Goal: Information Seeking & Learning: Check status

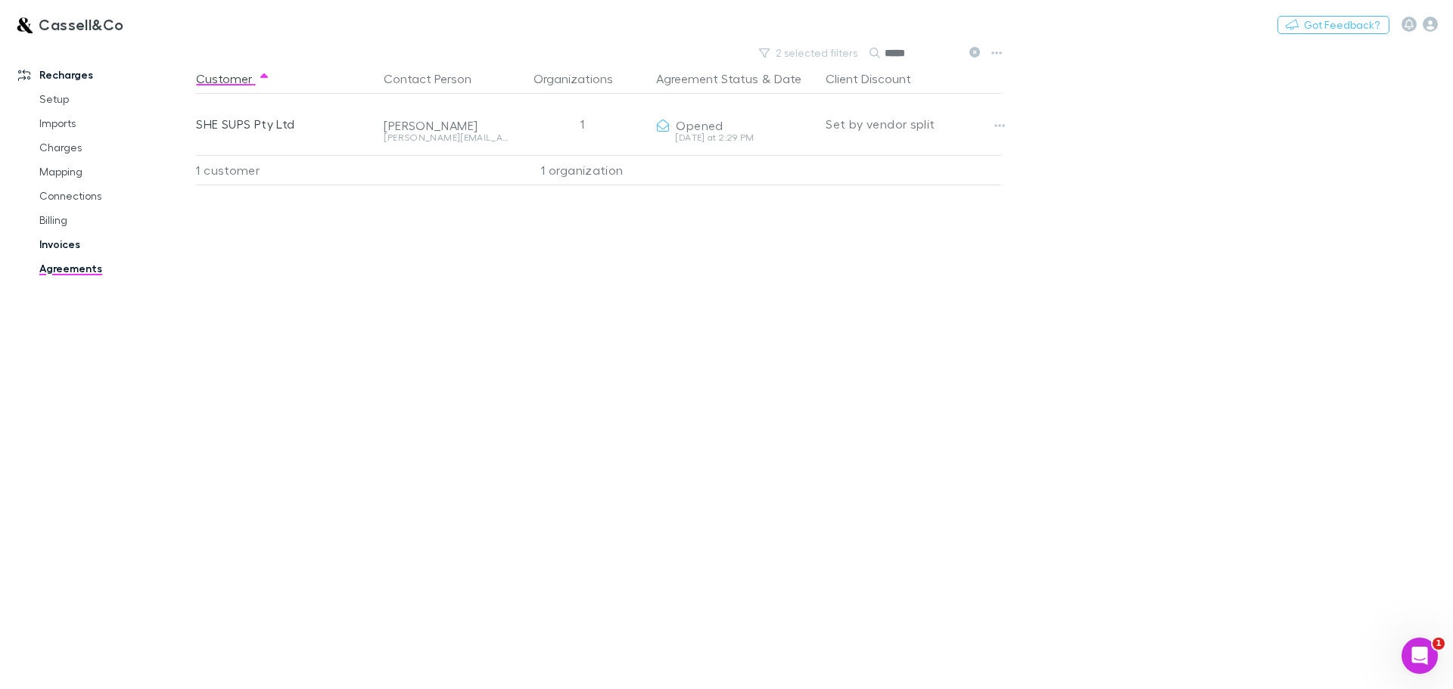
type input "*****"
click at [58, 245] on link "Invoices" at bounding box center [114, 244] width 180 height 24
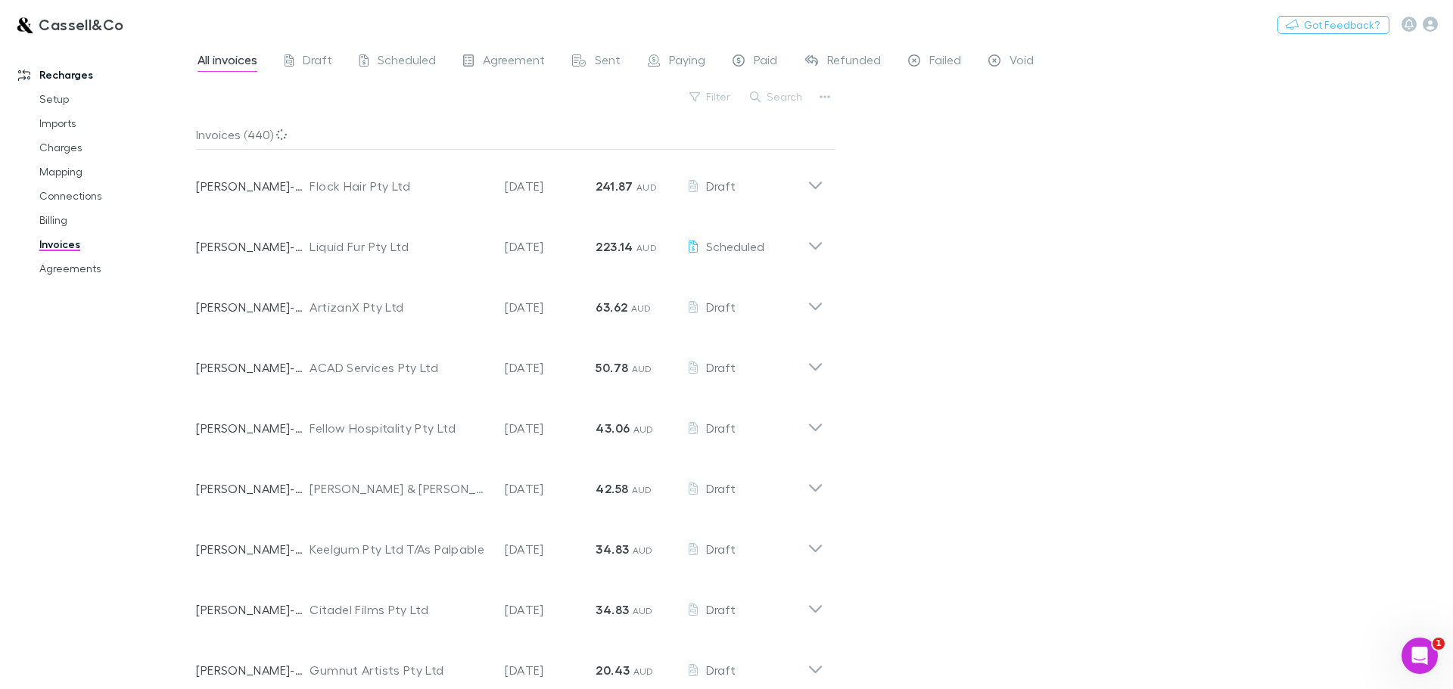
click at [764, 91] on button "Search" at bounding box center [776, 97] width 69 height 18
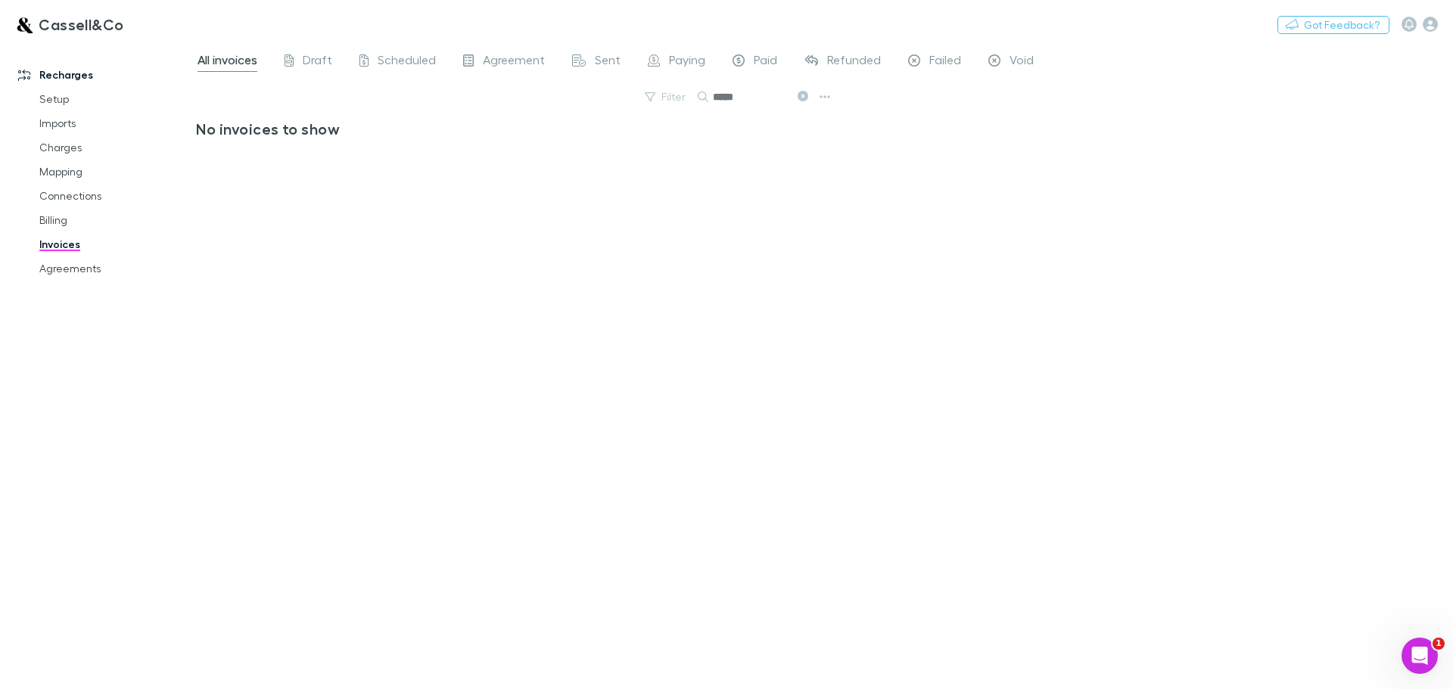
type input "*****"
click at [82, 266] on link "Agreements" at bounding box center [114, 269] width 180 height 24
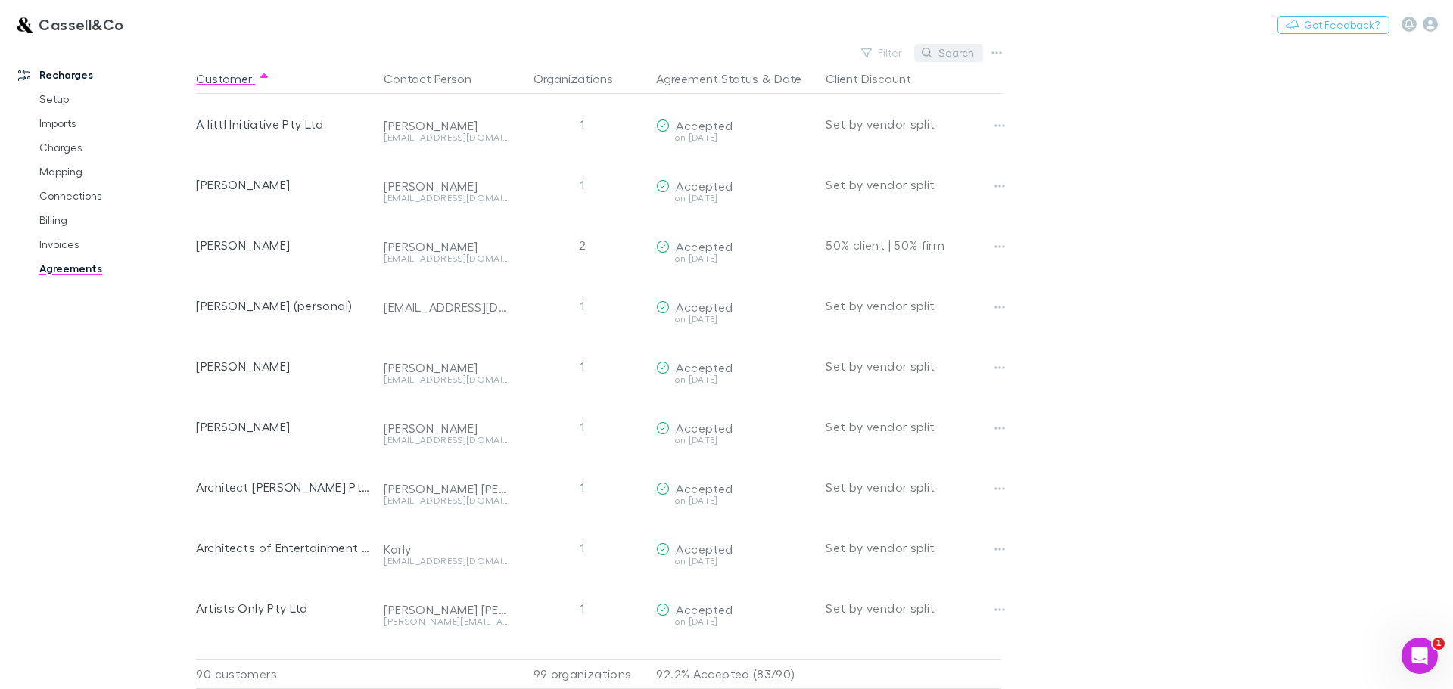
click at [938, 53] on button "Search" at bounding box center [948, 53] width 69 height 18
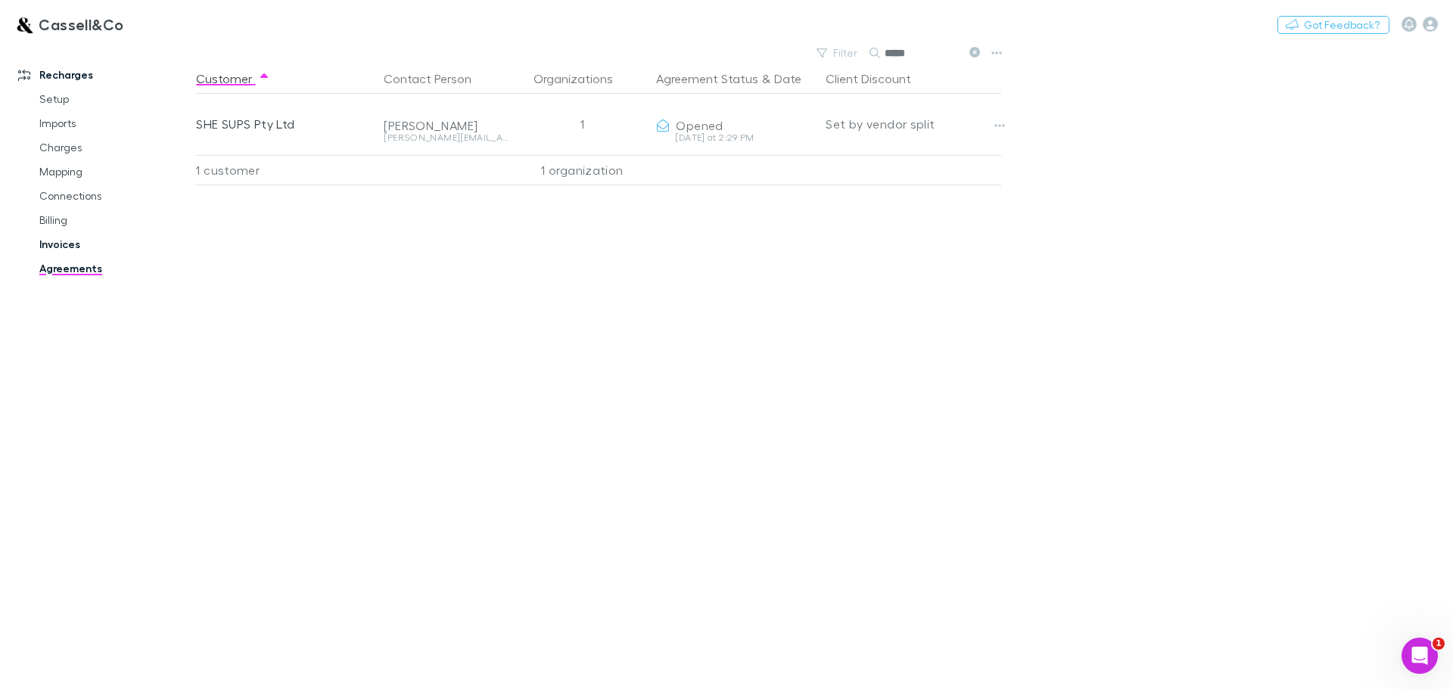
type input "*****"
click at [60, 242] on link "Invoices" at bounding box center [114, 244] width 180 height 24
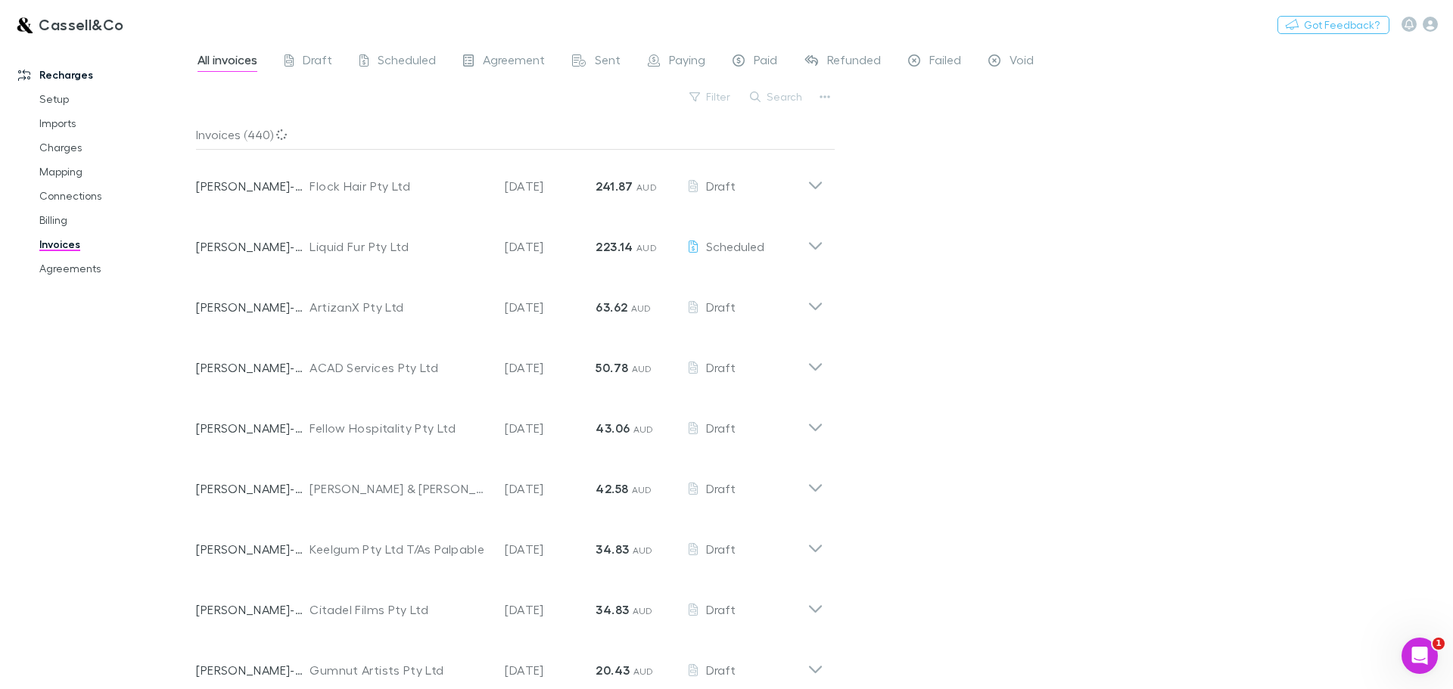
click at [785, 102] on button "Search" at bounding box center [776, 97] width 69 height 18
click at [792, 97] on div "Search" at bounding box center [776, 96] width 69 height 21
click at [783, 98] on button "Search" at bounding box center [776, 97] width 69 height 18
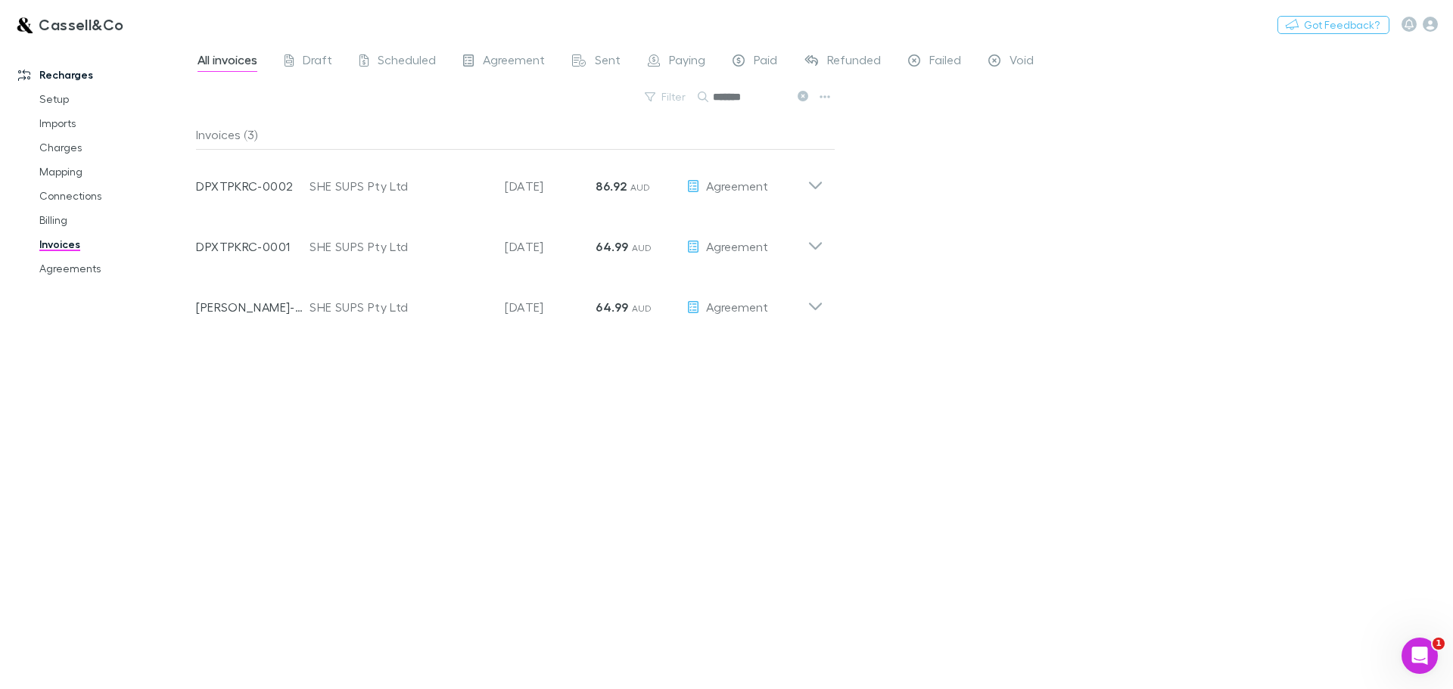
type input "*******"
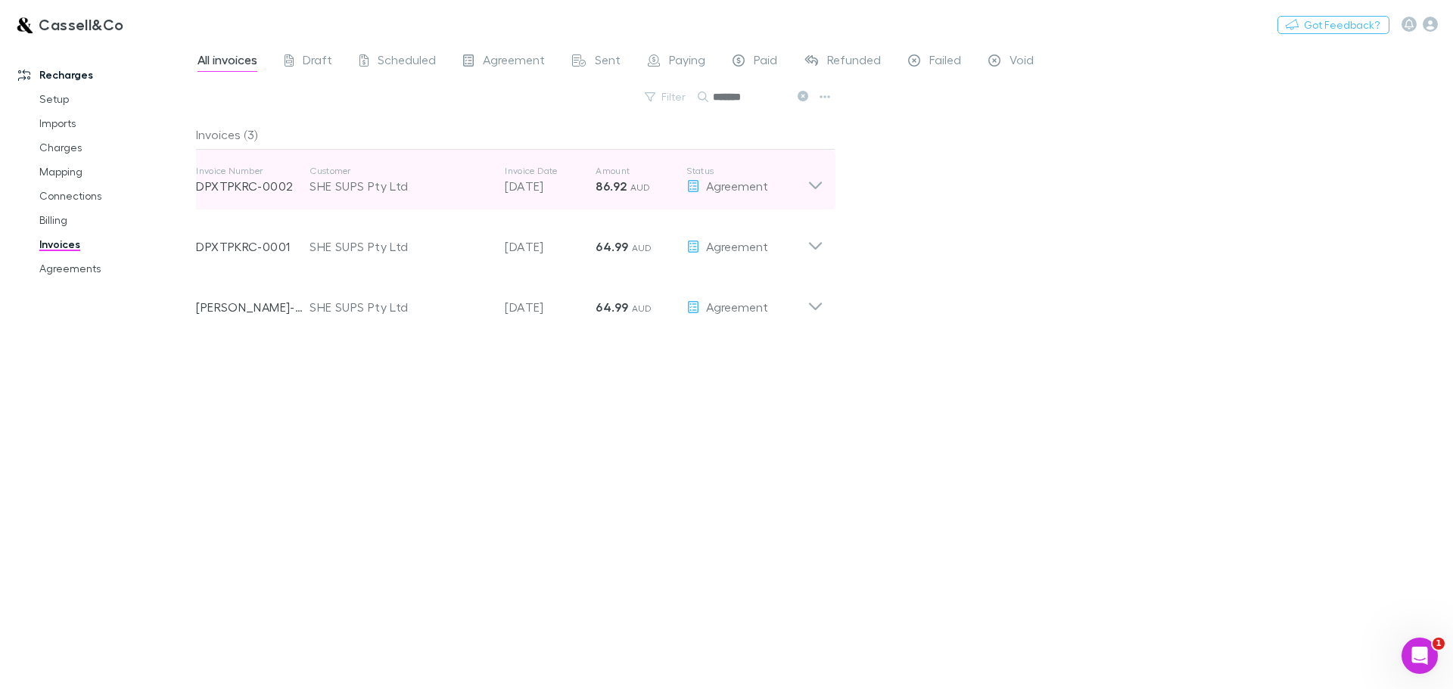
click at [816, 183] on icon at bounding box center [815, 180] width 16 height 30
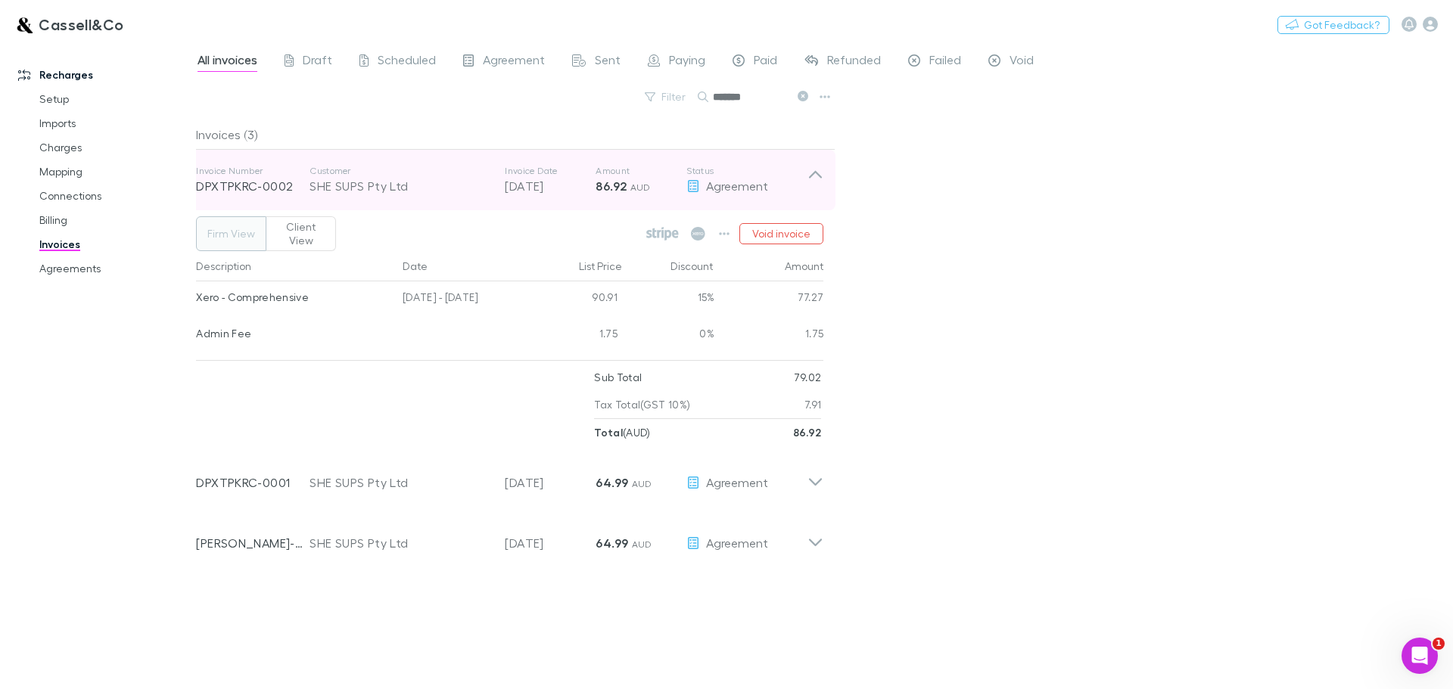
click at [817, 184] on icon at bounding box center [815, 180] width 16 height 30
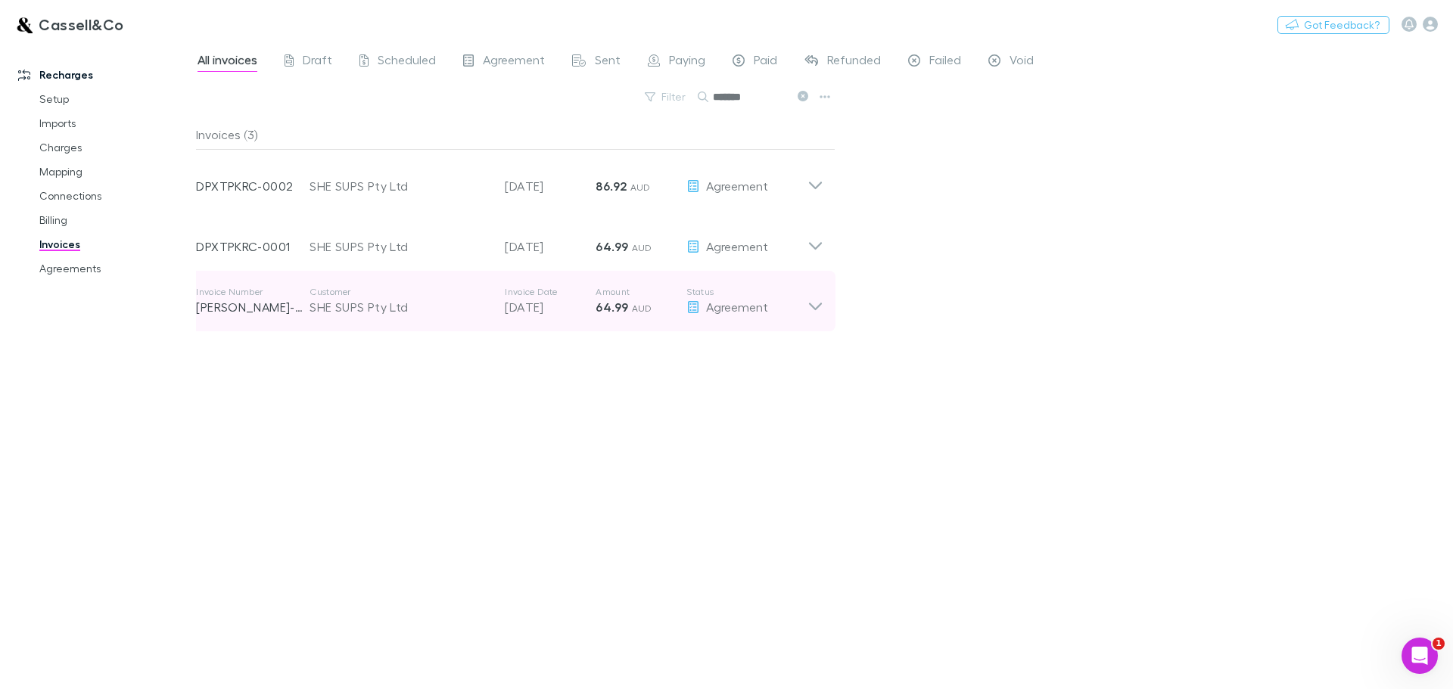
click at [821, 303] on icon at bounding box center [815, 307] width 13 height 8
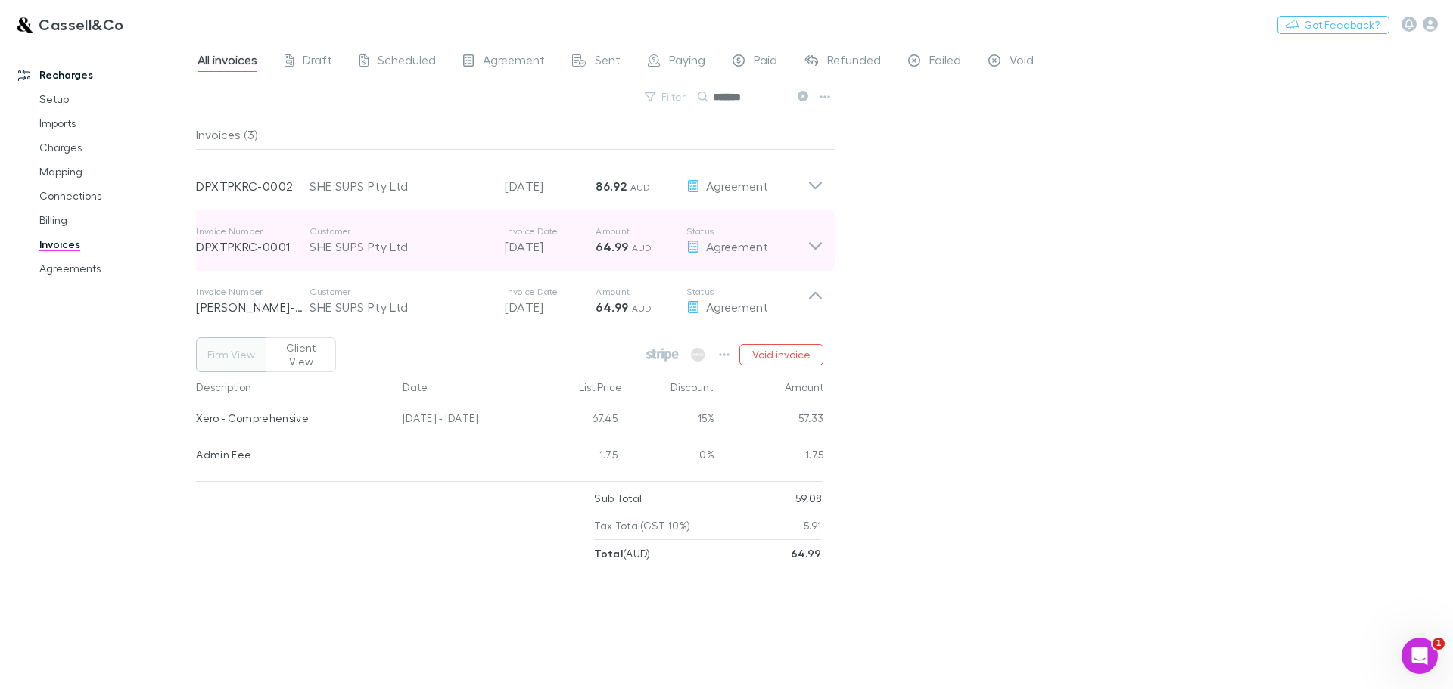
click at [812, 243] on icon at bounding box center [815, 241] width 16 height 30
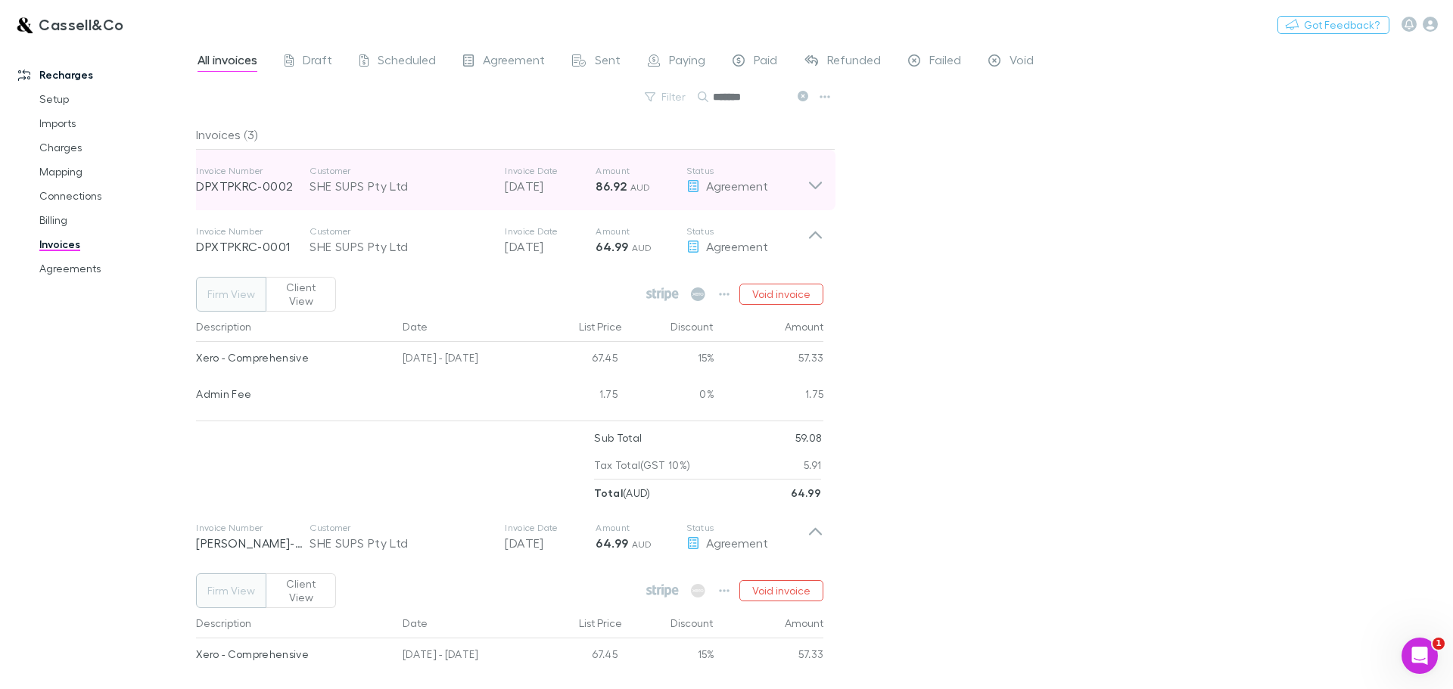
click at [812, 178] on icon at bounding box center [815, 180] width 16 height 30
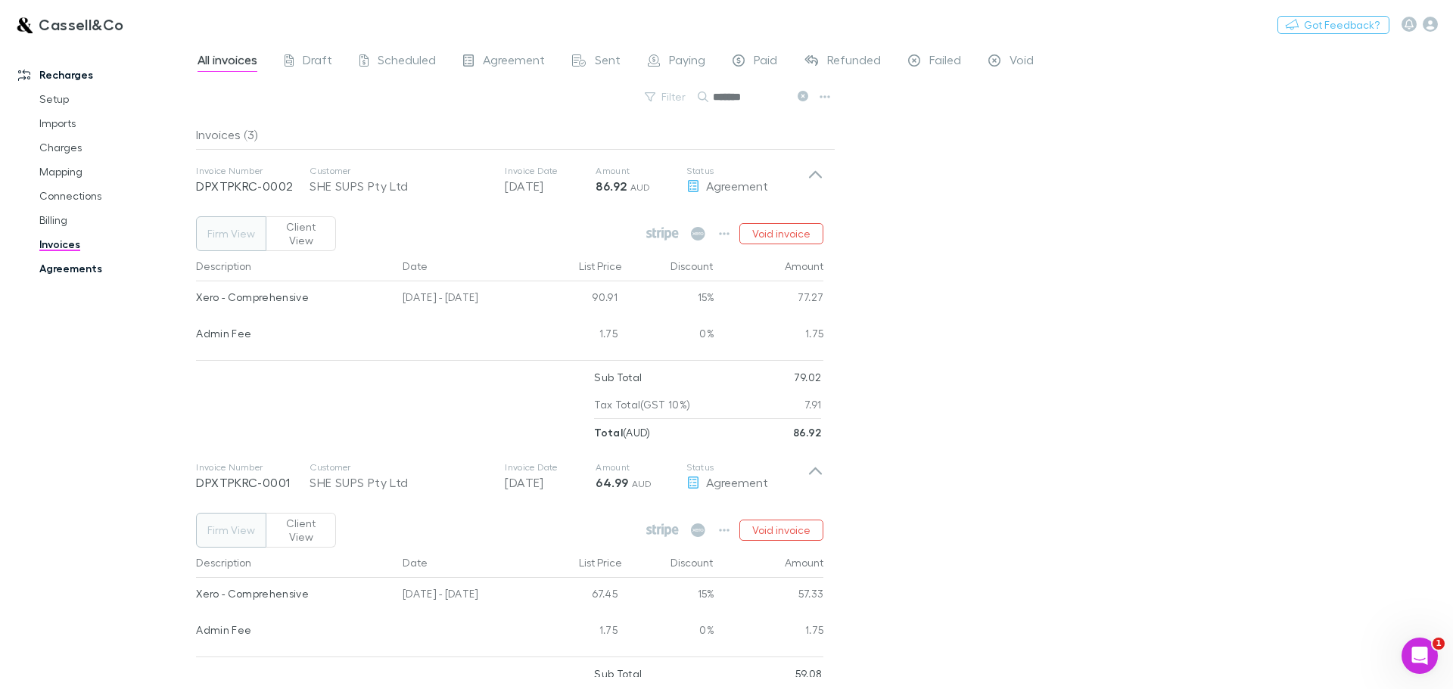
click at [78, 263] on link "Agreements" at bounding box center [114, 269] width 180 height 24
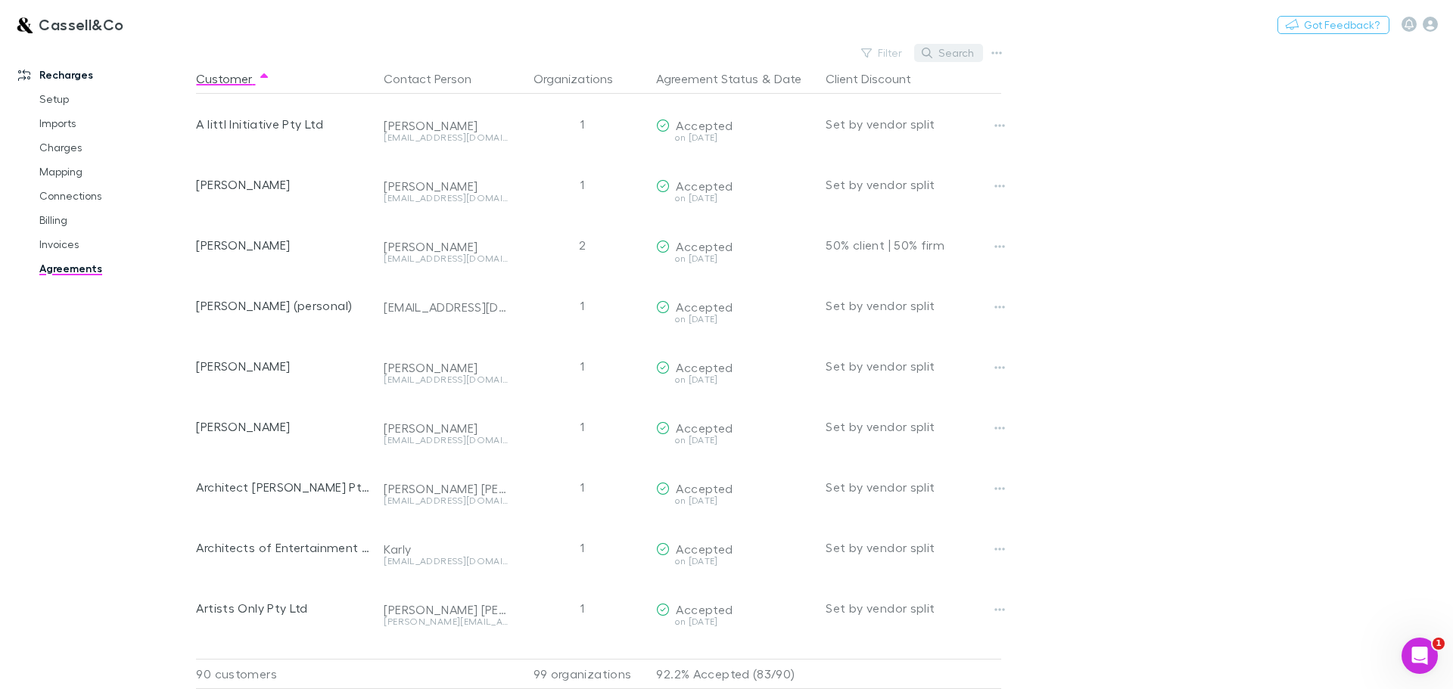
click at [962, 51] on button "Search" at bounding box center [948, 53] width 69 height 18
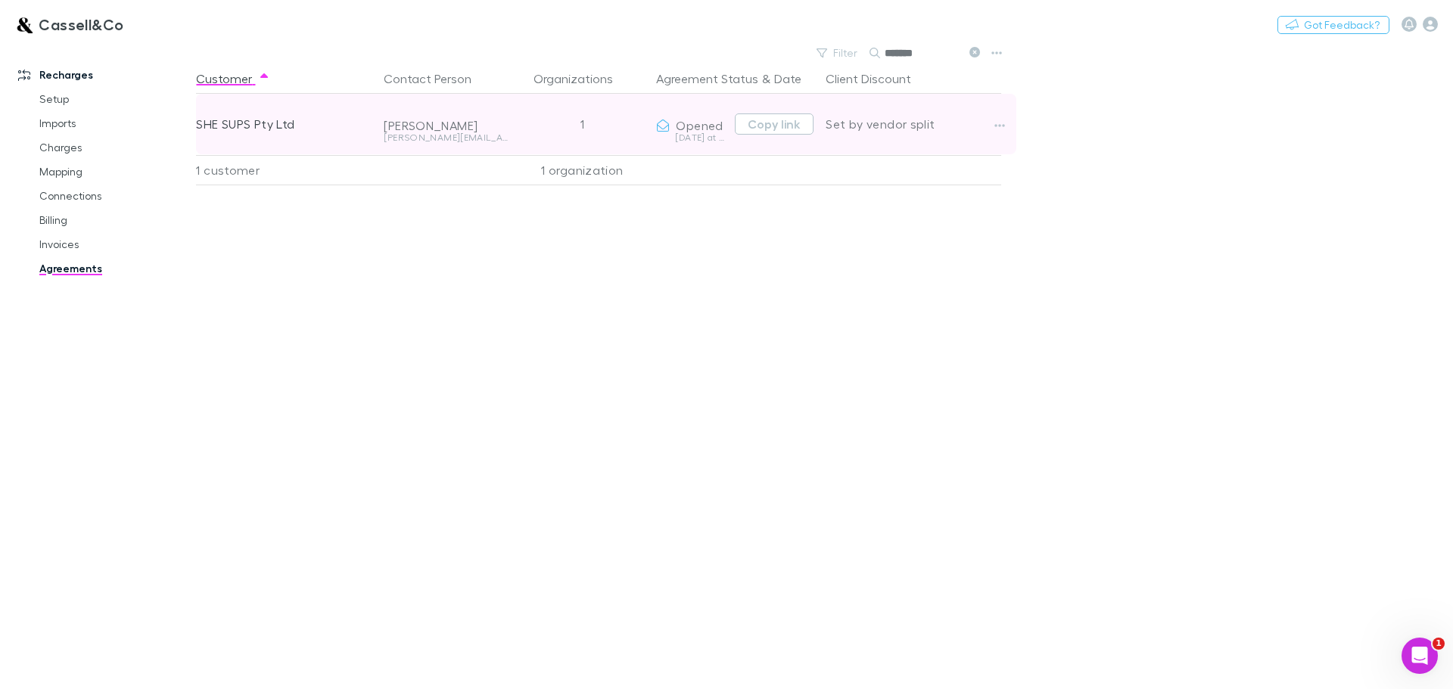
click at [974, 135] on div "Set by vendor split" at bounding box center [914, 124] width 176 height 61
click at [997, 123] on icon "button" at bounding box center [999, 126] width 11 height 12
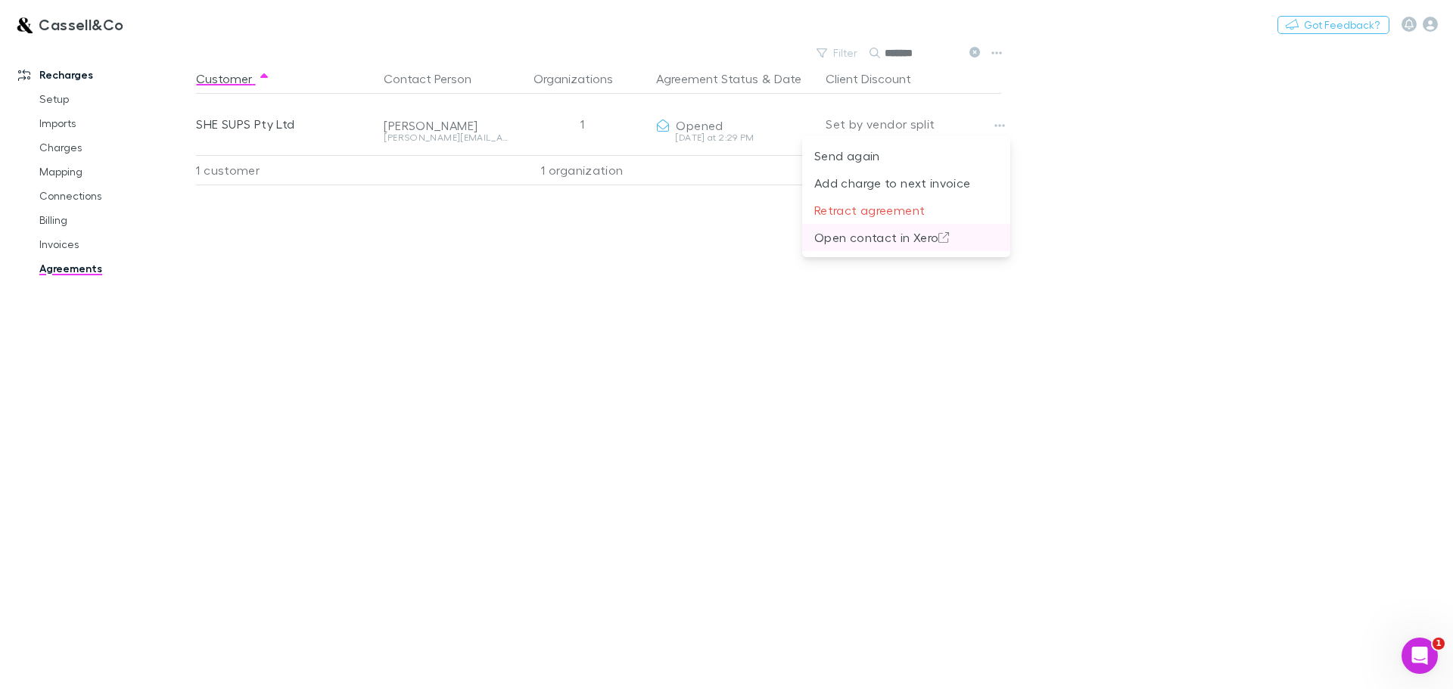
click at [867, 239] on p "Open contact in Xero" at bounding box center [906, 238] width 184 height 18
click at [939, 47] on input "*******" at bounding box center [923, 52] width 76 height 21
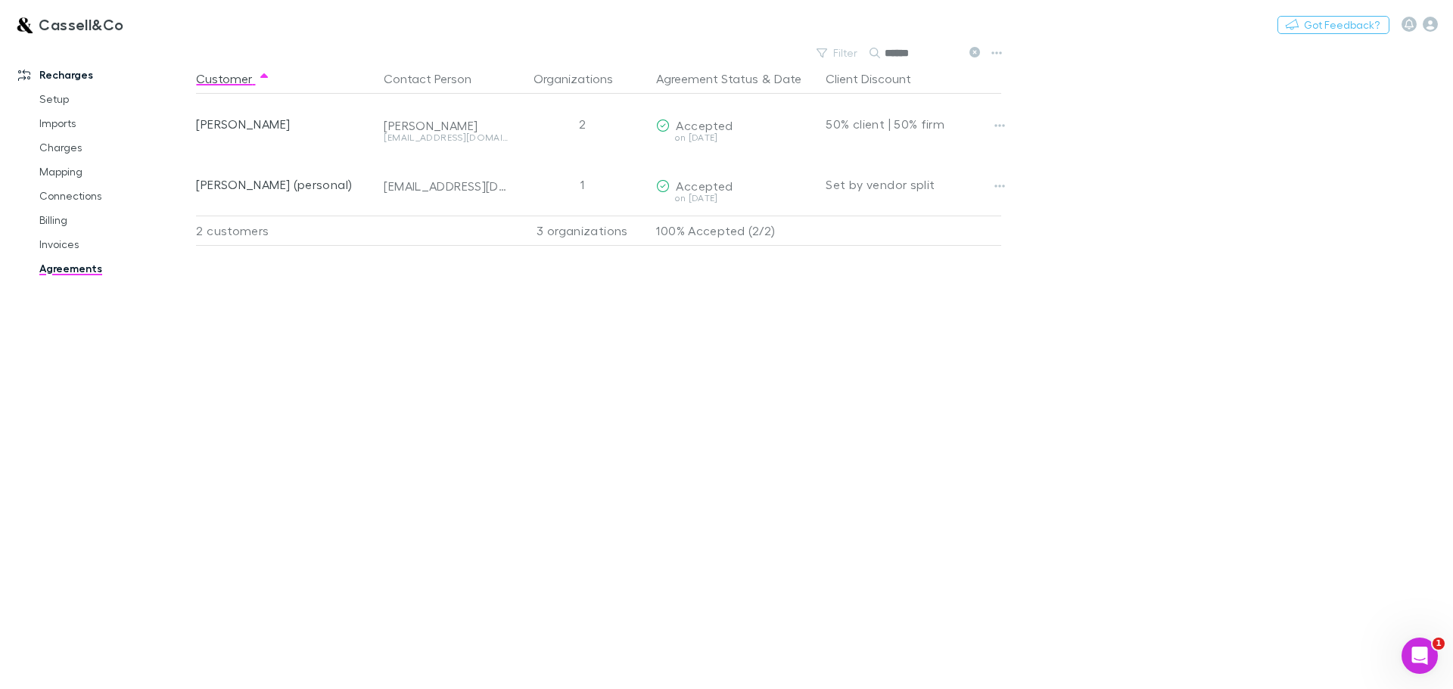
type input "******"
click at [51, 247] on link "Invoices" at bounding box center [114, 244] width 180 height 24
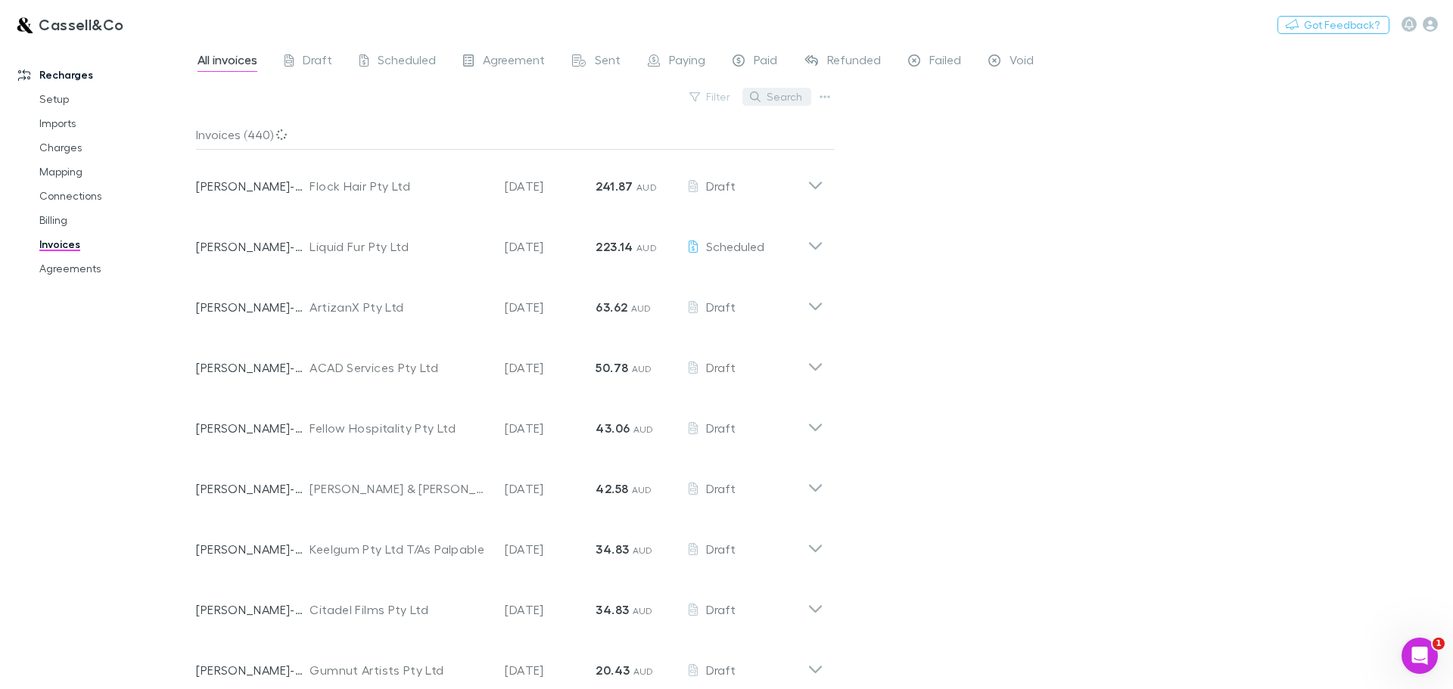
click at [768, 97] on button "Search" at bounding box center [776, 97] width 69 height 18
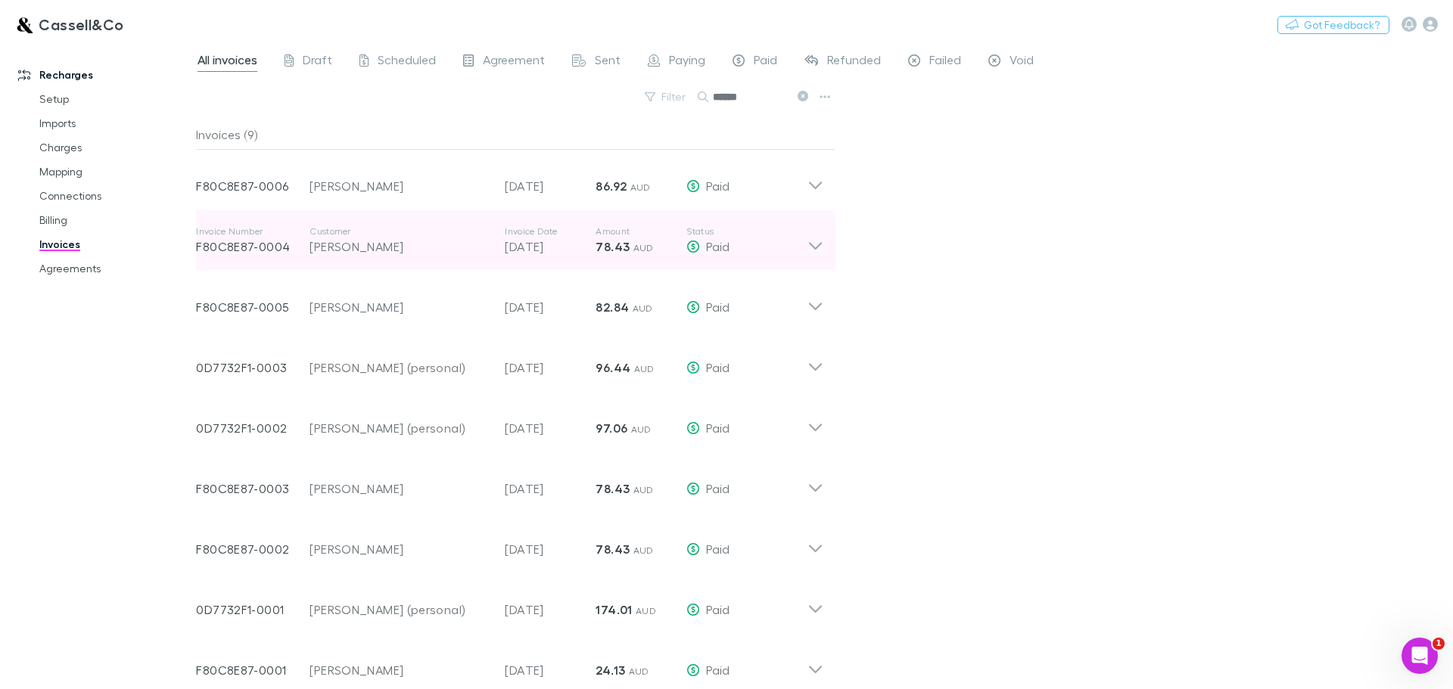
type input "******"
click at [826, 241] on div "Invoice Number F80C8E87-0004 Customer [PERSON_NAME] Invoice Date [DATE] Amount …" at bounding box center [510, 240] width 652 height 61
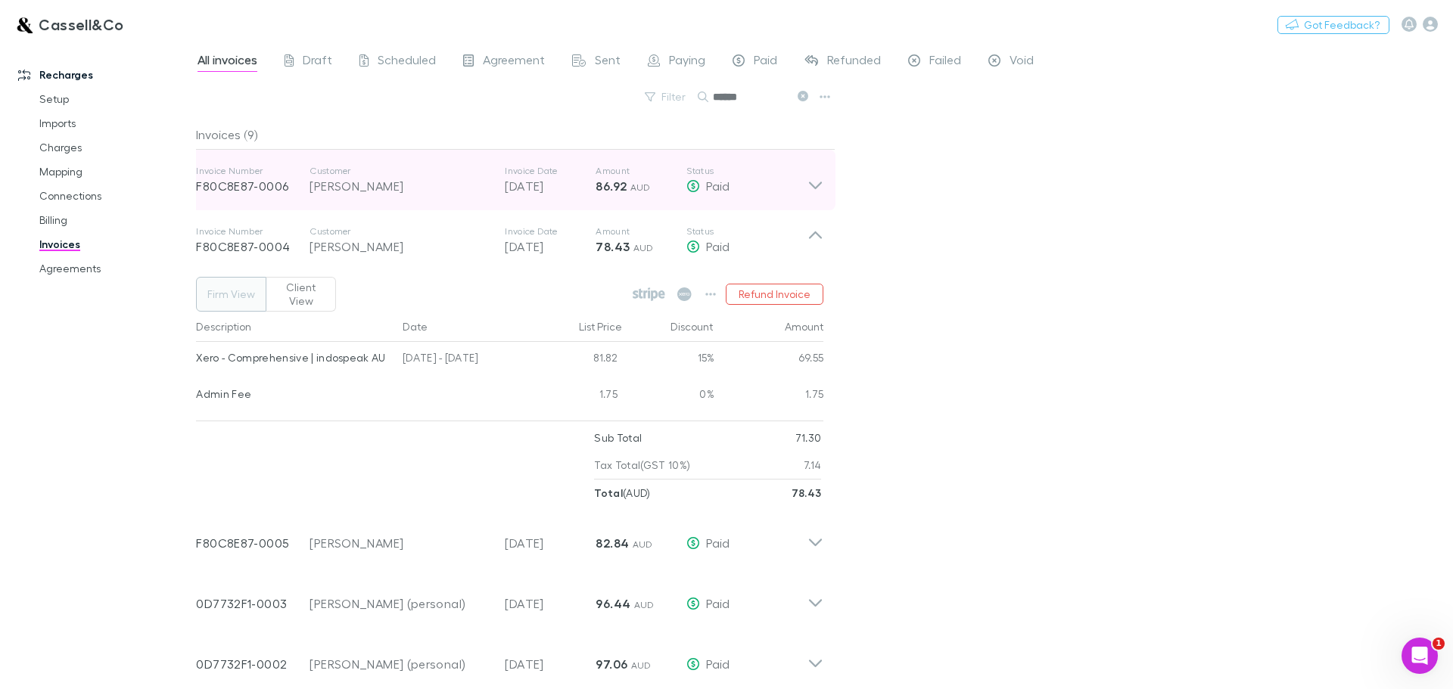
click at [826, 181] on div "Invoice Number F80C8E87-0006 Customer [PERSON_NAME] Invoice Date [DATE] Amount …" at bounding box center [510, 180] width 652 height 61
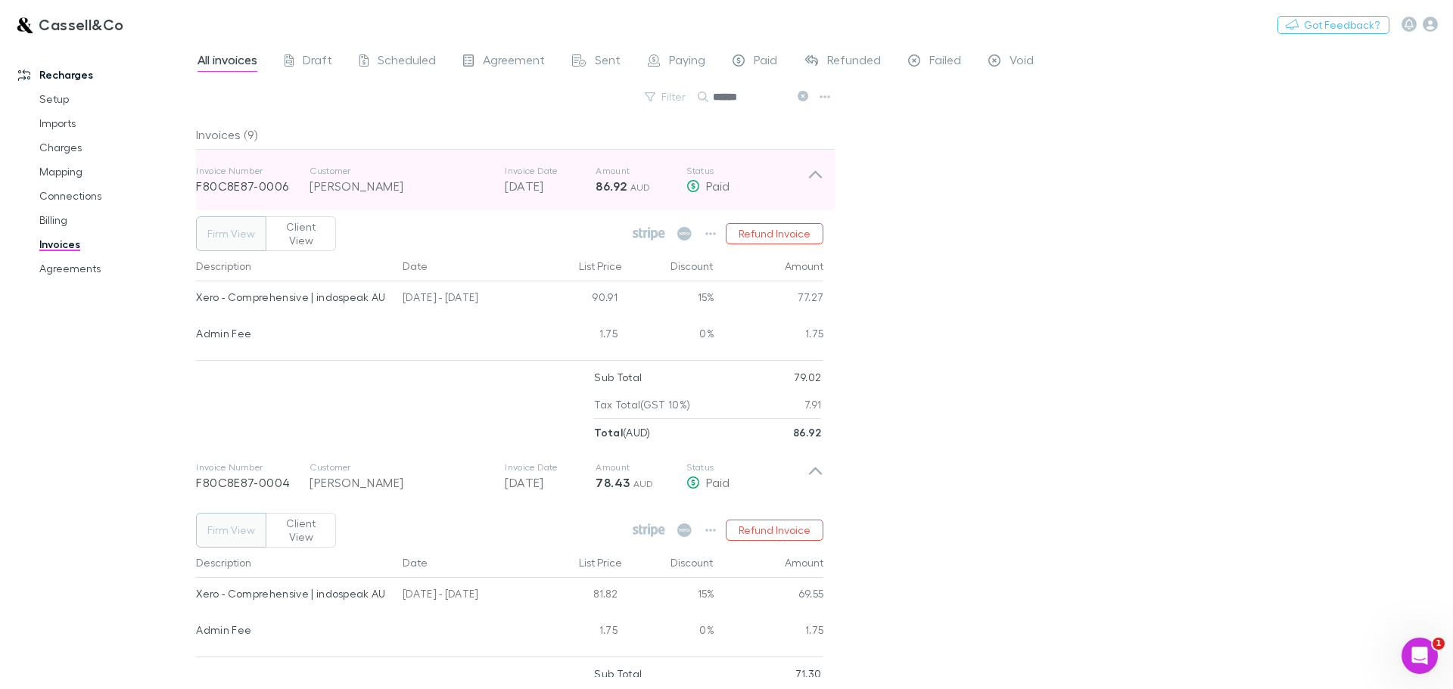
click at [826, 181] on div "Invoice Number F80C8E87-0006 Customer [PERSON_NAME] Invoice Date [DATE] Amount …" at bounding box center [510, 180] width 652 height 61
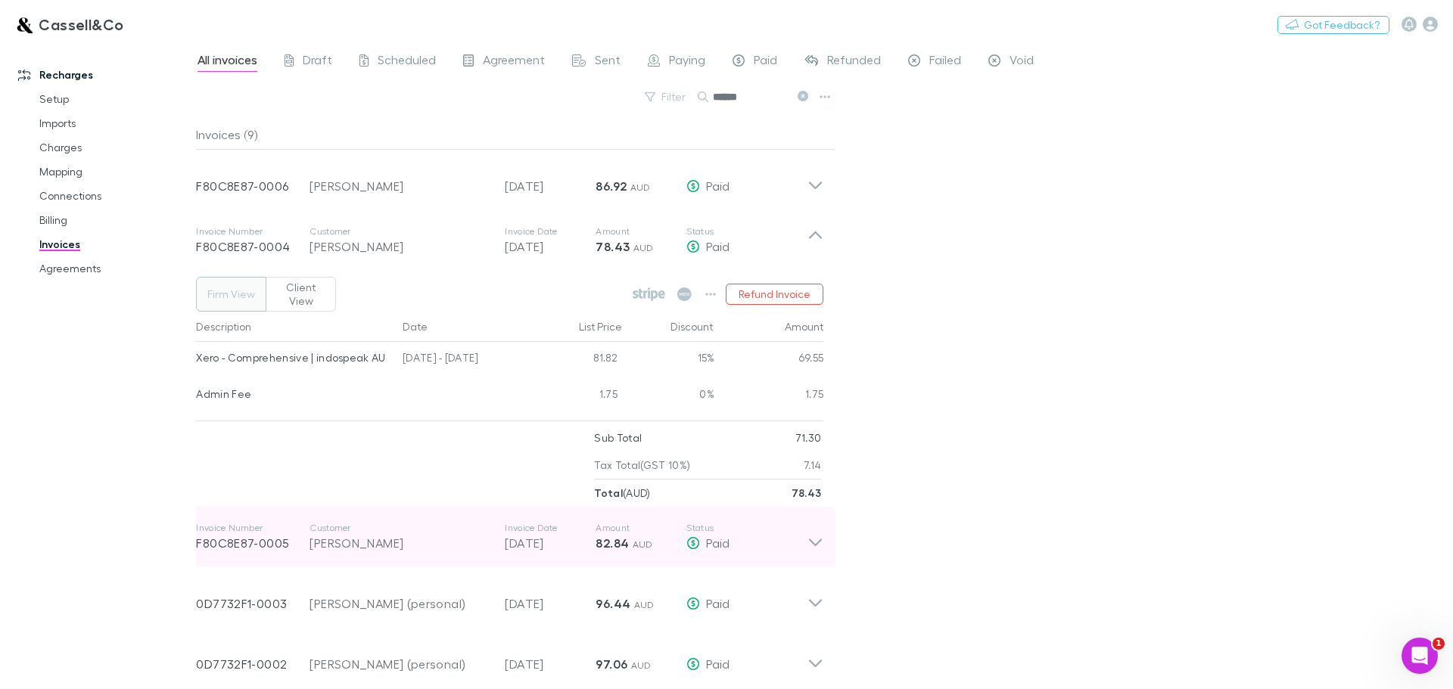
click at [823, 522] on icon at bounding box center [815, 537] width 16 height 30
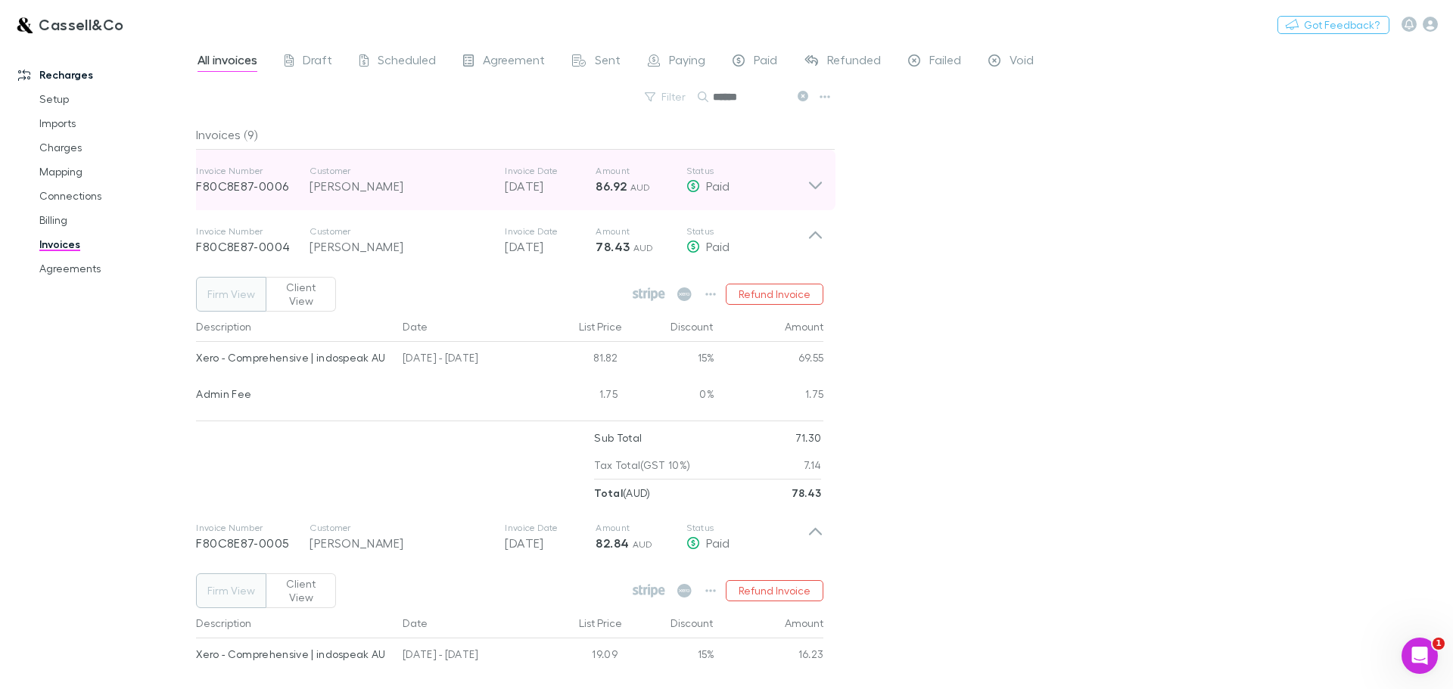
click at [818, 188] on icon at bounding box center [815, 180] width 16 height 30
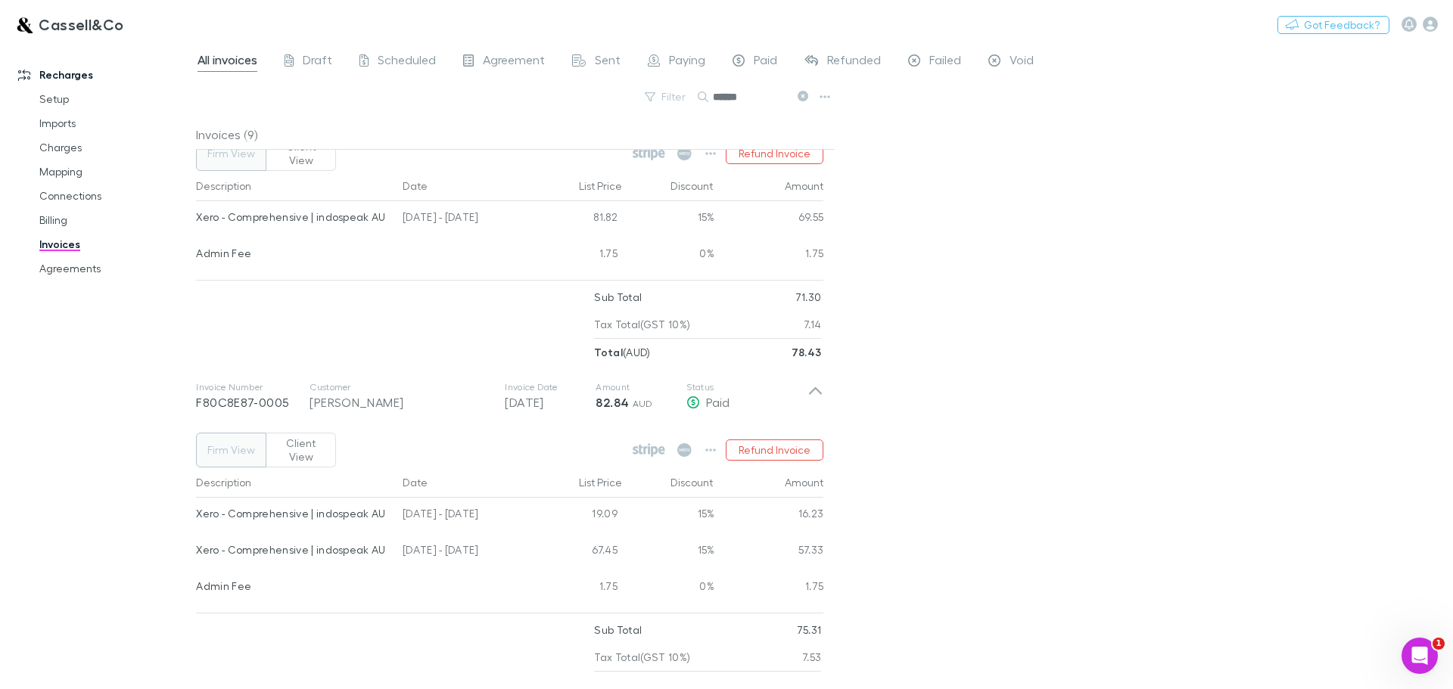
scroll to position [378, 0]
click at [301, 431] on button "Client View" at bounding box center [301, 448] width 70 height 35
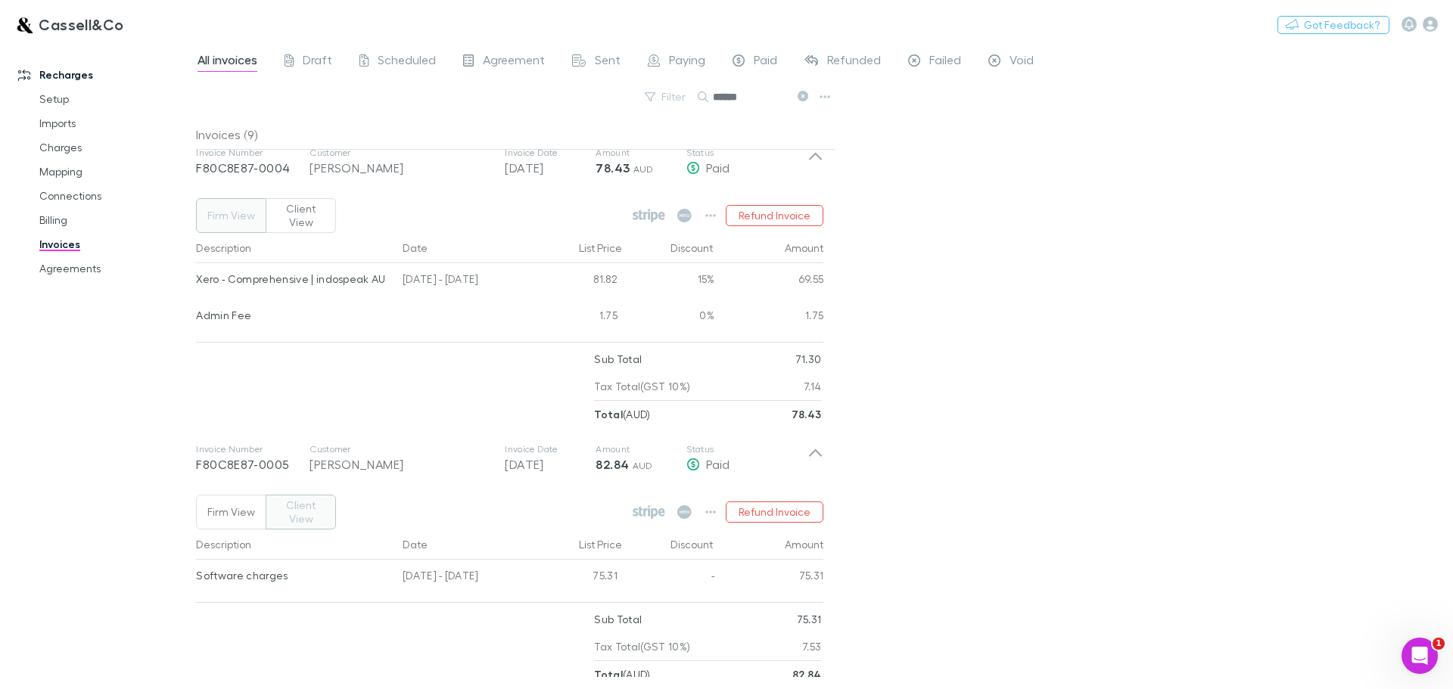
scroll to position [227, 0]
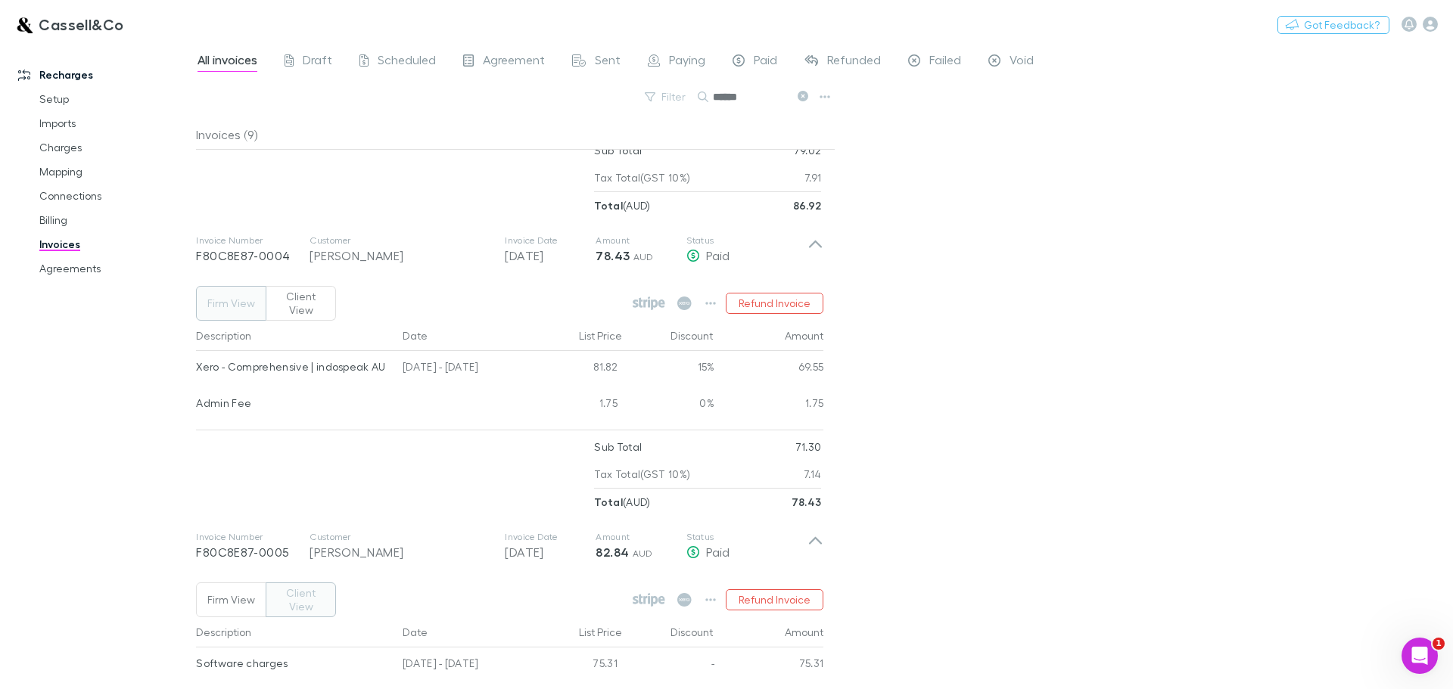
click at [314, 286] on button "Client View" at bounding box center [301, 303] width 70 height 35
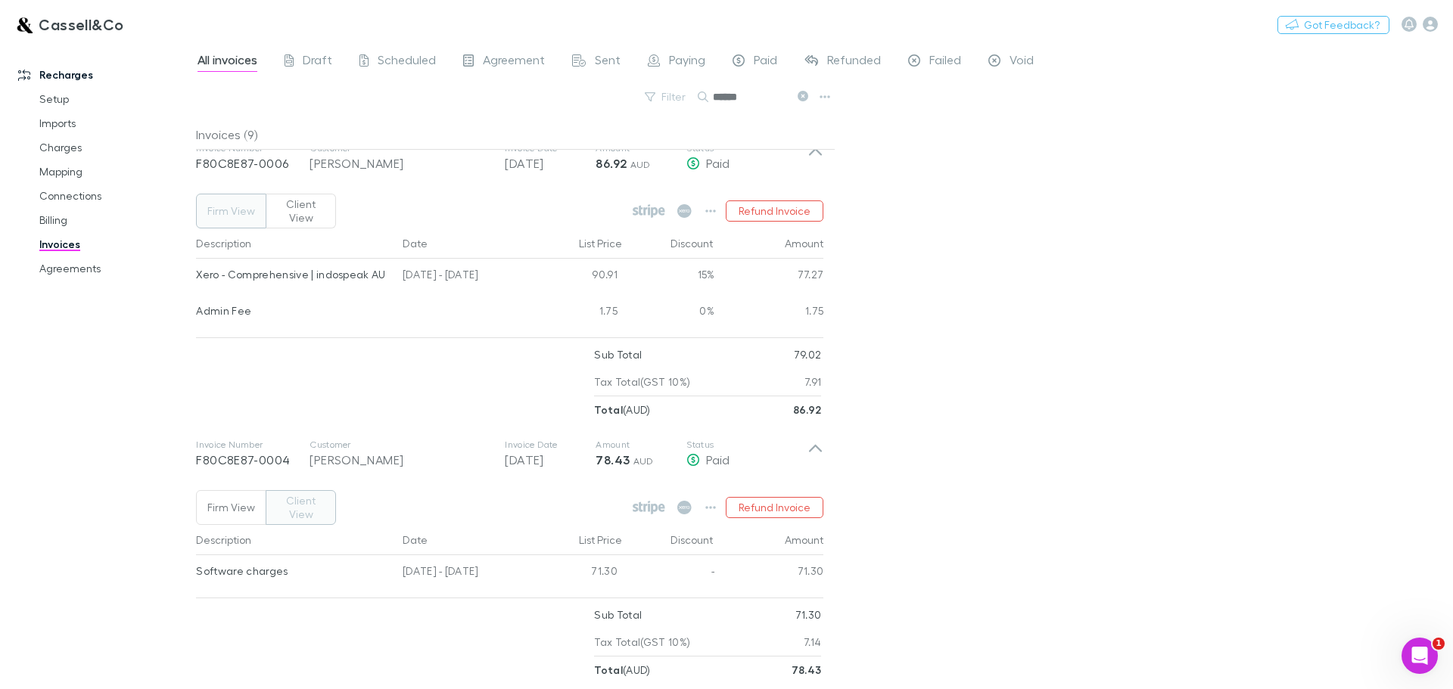
scroll to position [0, 0]
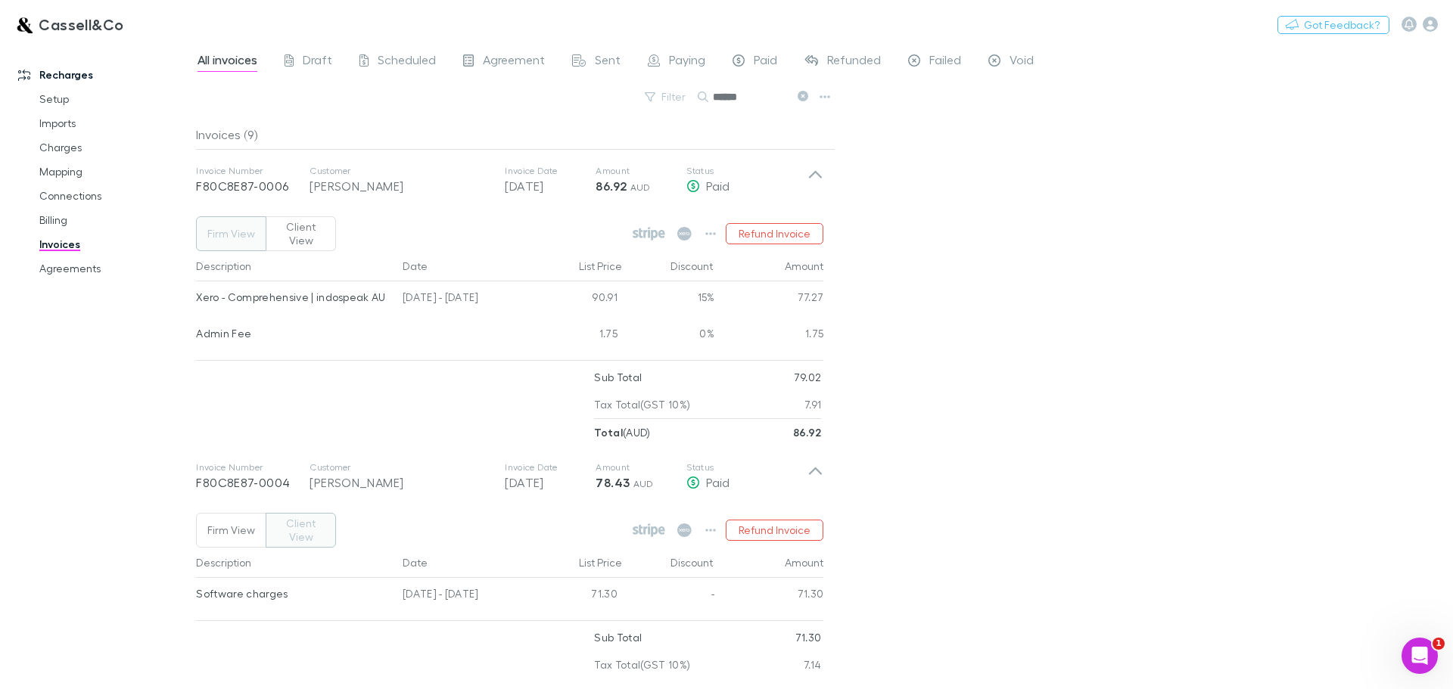
click at [297, 221] on button "Client View" at bounding box center [301, 233] width 70 height 35
